Goal: Information Seeking & Learning: Check status

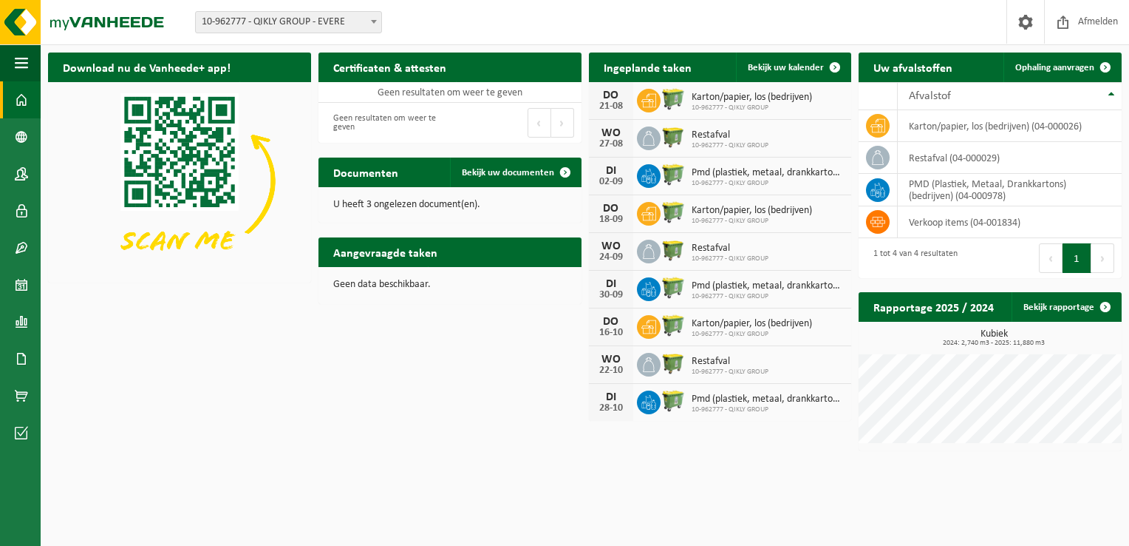
drag, startPoint x: 0, startPoint y: 0, endPoint x: 517, endPoint y: 13, distance: 516.9
click at [517, 13] on div "Vestiging: 10-962777 - QIKLY GROUP - EVERE 10-962778 - WEKT SRL - [GEOGRAPHIC_D…" at bounding box center [564, 22] width 1129 height 45
click at [733, 98] on span "Karton/papier, los (bedrijven)" at bounding box center [752, 98] width 120 height 12
drag, startPoint x: 607, startPoint y: 102, endPoint x: 648, endPoint y: 108, distance: 41.8
click at [648, 108] on div "[DATE] Karton/papier, los (bedrijven) 10-962777 - QIKLY GROUP" at bounding box center [720, 101] width 263 height 38
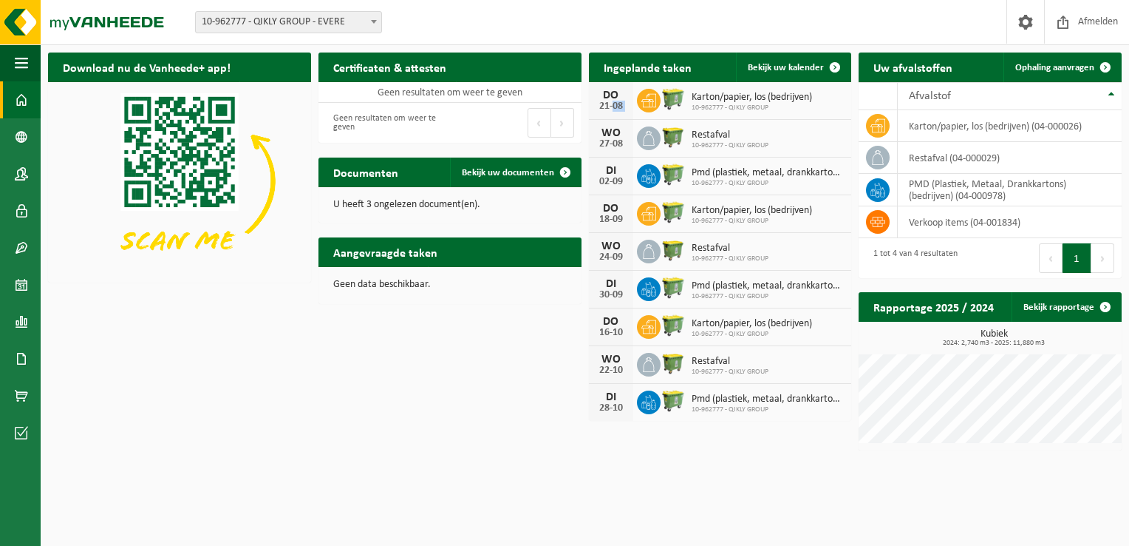
click at [648, 108] on span at bounding box center [649, 101] width 24 height 24
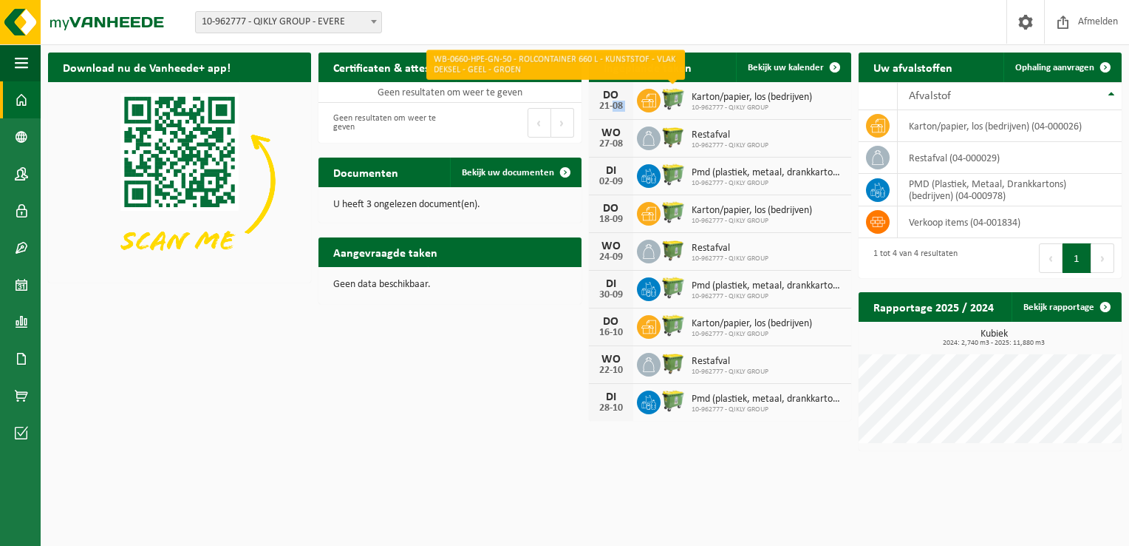
click at [677, 104] on img at bounding box center [673, 98] width 25 height 25
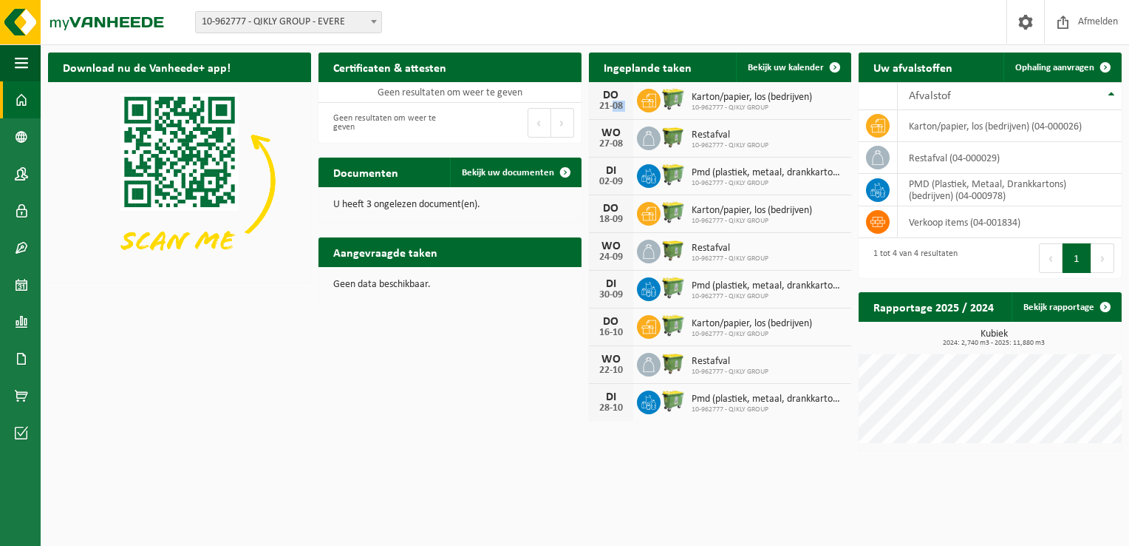
click at [677, 104] on img at bounding box center [673, 98] width 25 height 25
drag, startPoint x: 677, startPoint y: 104, endPoint x: 653, endPoint y: 98, distance: 24.4
click at [653, 98] on icon at bounding box center [649, 100] width 15 height 15
drag, startPoint x: 653, startPoint y: 98, endPoint x: 671, endPoint y: 137, distance: 43.0
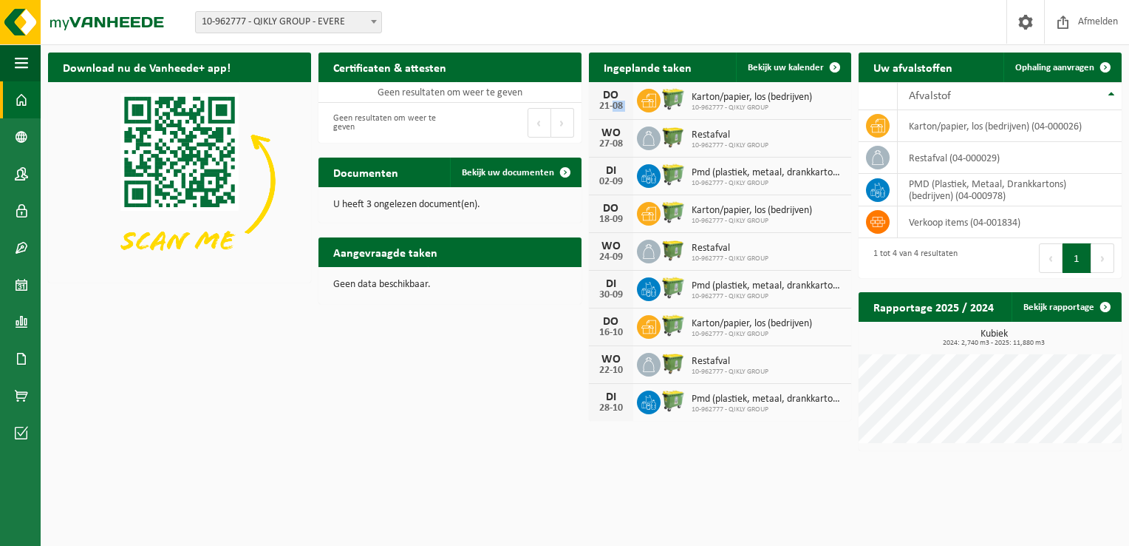
click at [671, 137] on img at bounding box center [673, 136] width 25 height 25
